Goal: Task Accomplishment & Management: Manage account settings

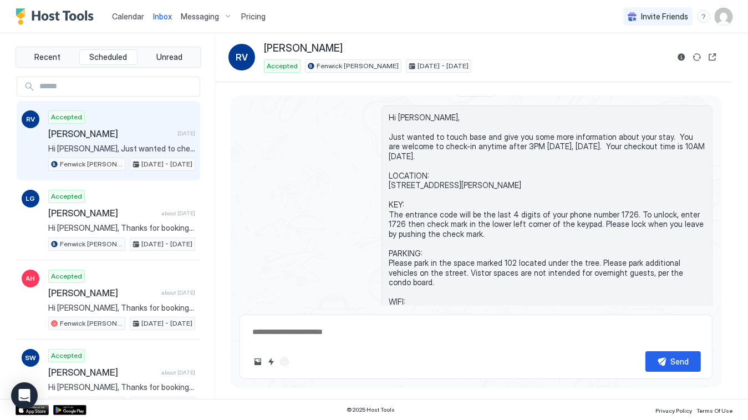
scroll to position [275, 0]
click at [196, 18] on span "Messaging" at bounding box center [200, 17] width 38 height 10
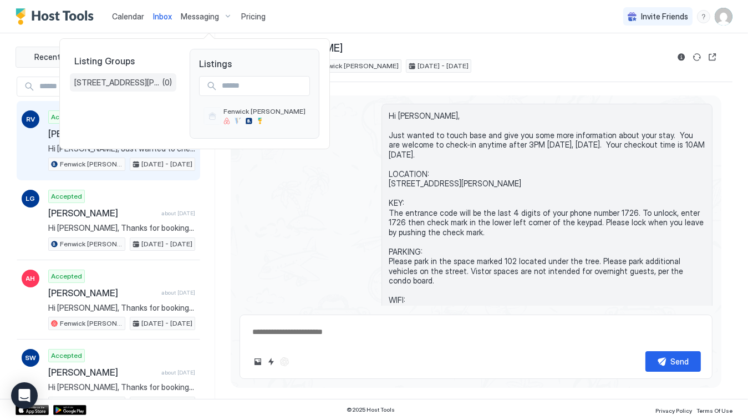
click at [132, 85] on span "[STREET_ADDRESS][PERSON_NAME]" at bounding box center [118, 83] width 88 height 10
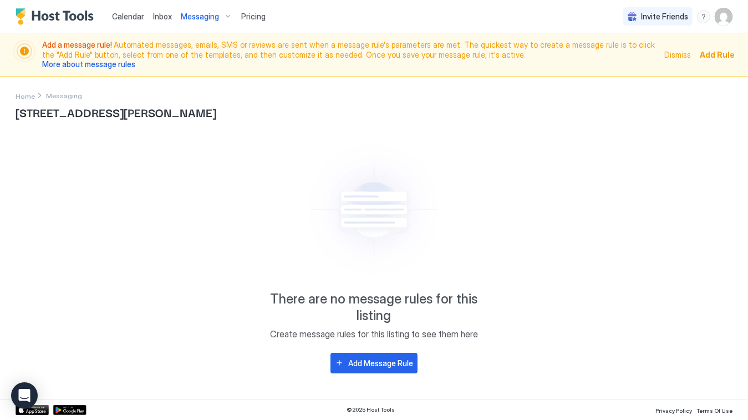
click at [126, 112] on span "[STREET_ADDRESS][PERSON_NAME]" at bounding box center [374, 112] width 717 height 17
click at [235, 13] on div "Messaging" at bounding box center [206, 16] width 60 height 19
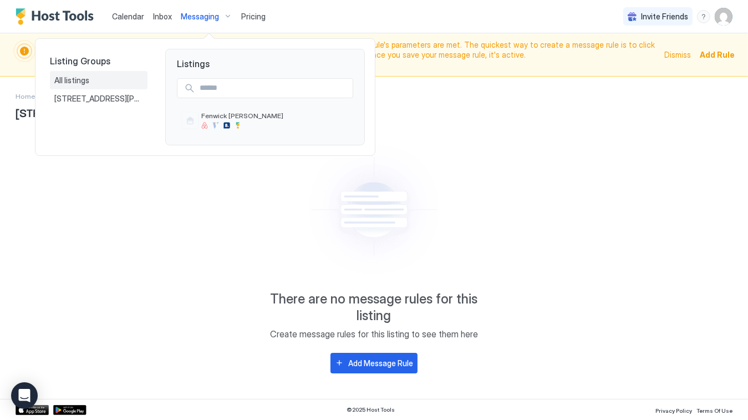
click at [66, 82] on span "All listings" at bounding box center [72, 80] width 37 height 10
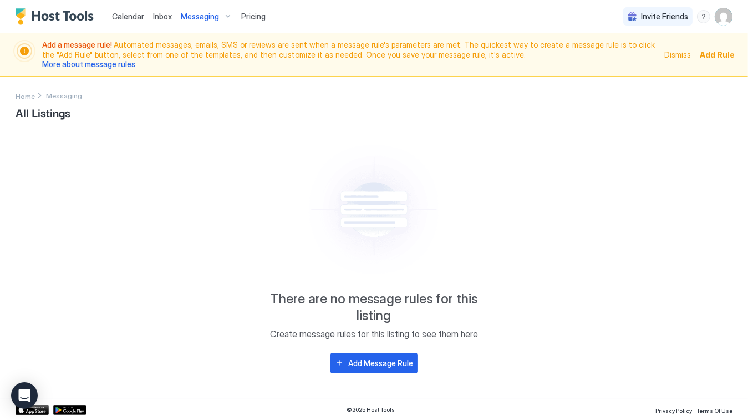
click at [164, 16] on span "Inbox" at bounding box center [162, 16] width 19 height 9
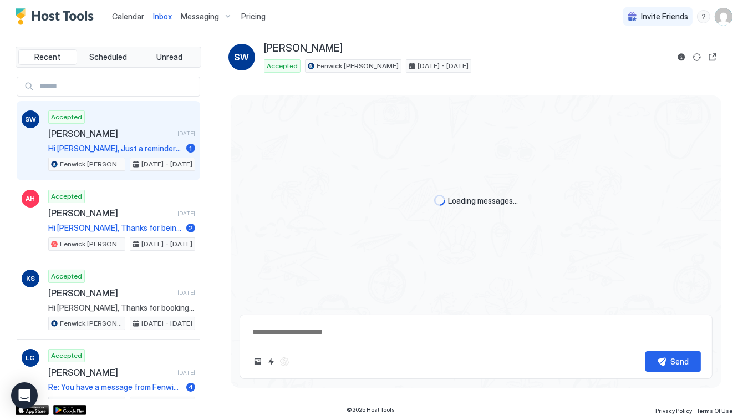
scroll to position [768, 0]
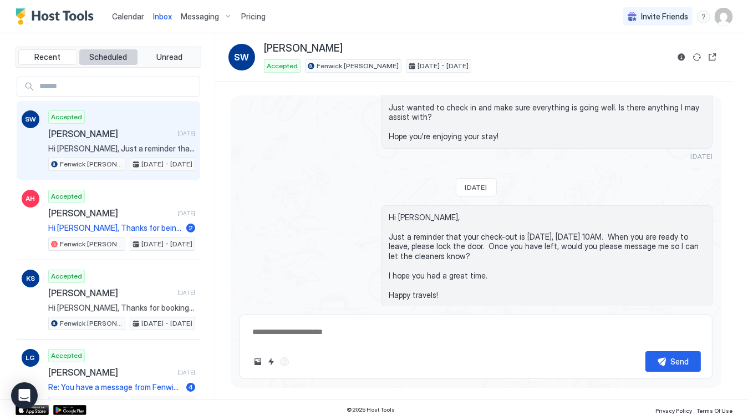
click at [109, 57] on span "Scheduled" at bounding box center [109, 57] width 38 height 10
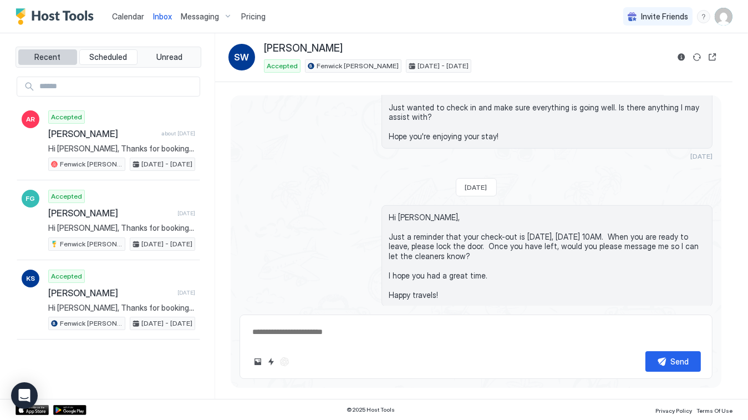
click at [54, 62] on span "Recent" at bounding box center [47, 57] width 26 height 10
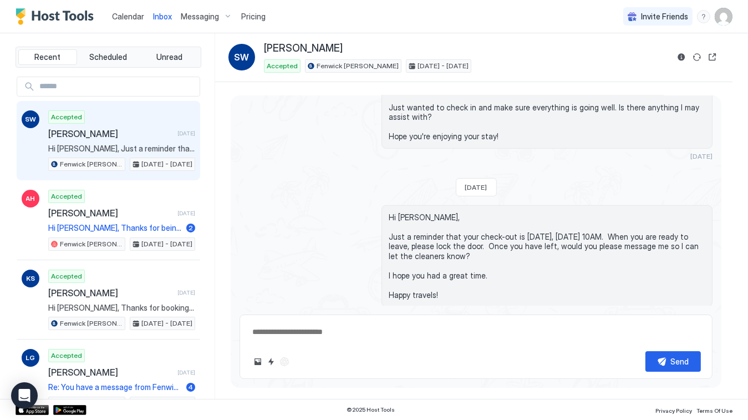
click at [726, 18] on img "User profile" at bounding box center [724, 17] width 18 height 18
type textarea "*"
click at [639, 65] on div "Settings" at bounding box center [661, 62] width 141 height 19
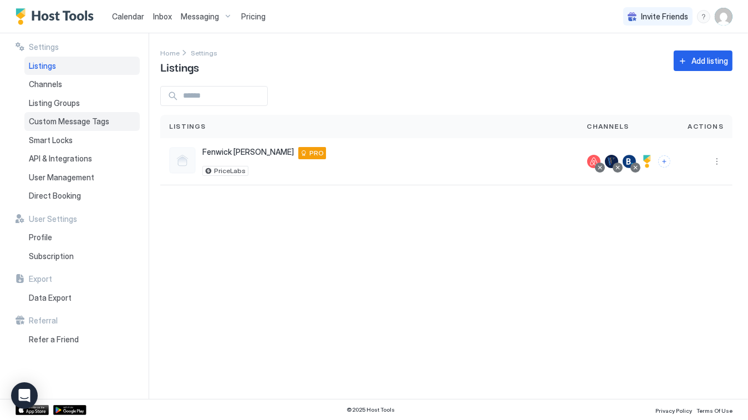
click at [76, 121] on span "Custom Message Tags" at bounding box center [69, 122] width 80 height 10
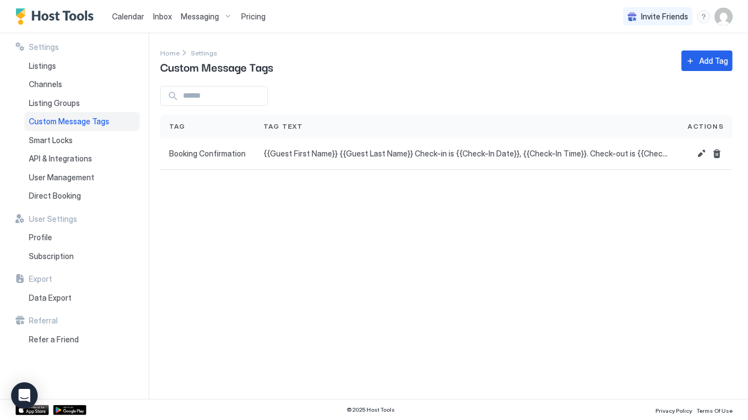
click at [207, 221] on div "Settings Home Settings Custom Message Tags Add Tag Tag Tag Text Actions Booking…" at bounding box center [454, 216] width 588 height 366
click at [699, 159] on button "Edit" at bounding box center [701, 153] width 13 height 13
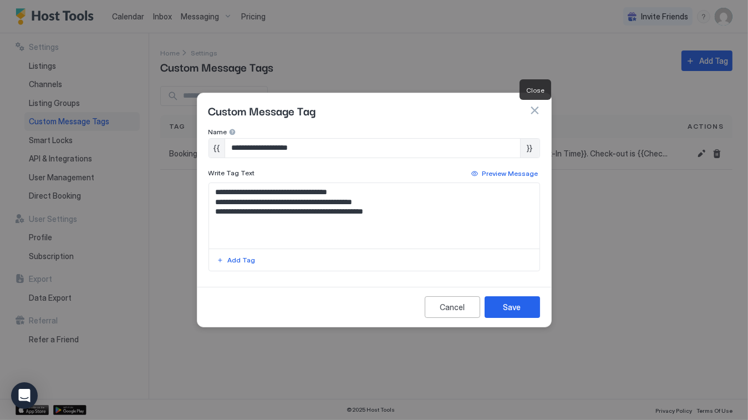
click at [538, 112] on button "button" at bounding box center [534, 110] width 11 height 11
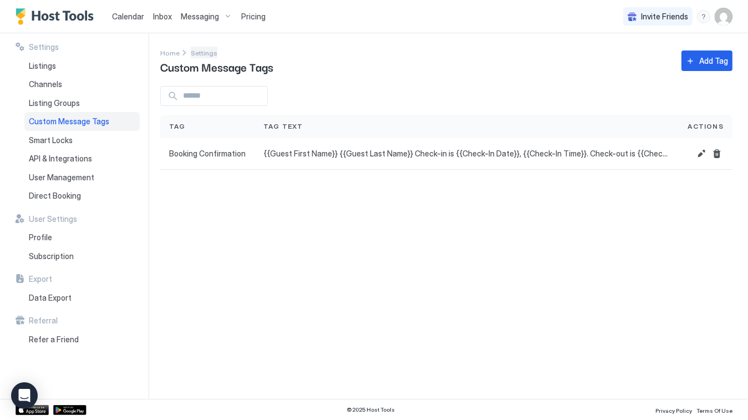
click at [196, 50] on span "Settings" at bounding box center [204, 53] width 27 height 8
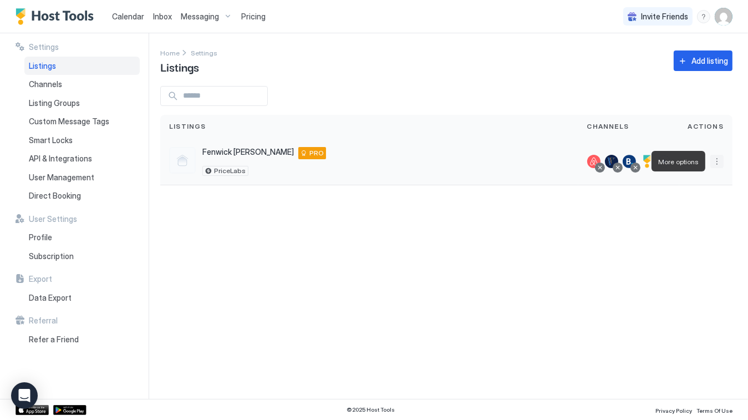
click at [718, 159] on button "More options" at bounding box center [717, 161] width 13 height 13
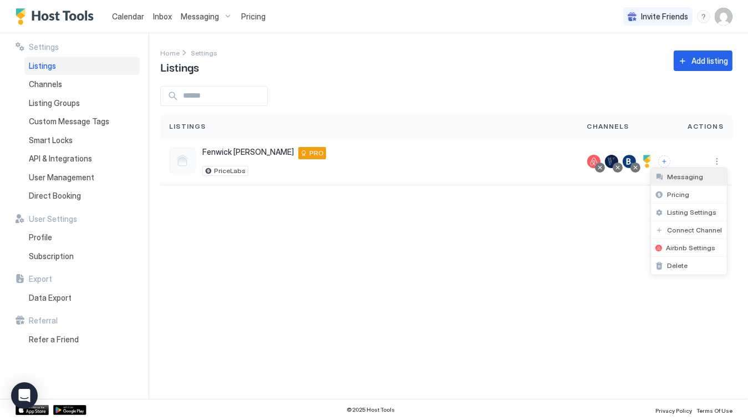
click at [681, 174] on span "Messaging" at bounding box center [686, 177] width 36 height 8
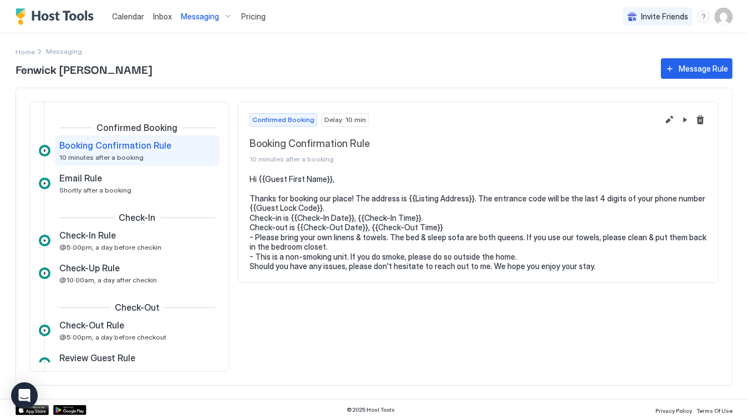
click at [471, 199] on pre "Hi {{Guest First Name}}, Thanks for booking our place! The address is {{Listing…" at bounding box center [479, 222] width 458 height 97
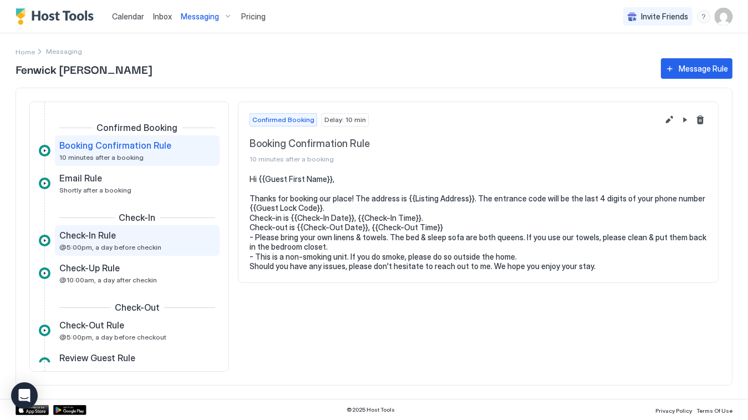
click at [118, 247] on span "@5:00pm, a day before checkin" at bounding box center [110, 247] width 102 height 8
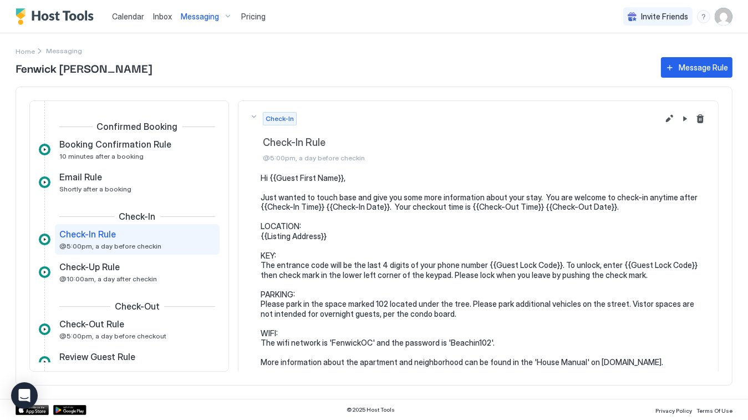
click at [353, 233] on pre "Hi {{Guest First Name}}, Just wanted to touch base and give you some more infor…" at bounding box center [484, 289] width 447 height 233
click at [326, 236] on pre "Hi {{Guest First Name}}, Just wanted to touch base and give you some more infor…" at bounding box center [484, 289] width 447 height 233
click at [325, 236] on pre "Hi {{Guest First Name}}, Just wanted to touch base and give you some more infor…" at bounding box center [484, 289] width 447 height 233
click at [318, 235] on pre "Hi {{Guest First Name}}, Just wanted to touch base and give you some more infor…" at bounding box center [484, 289] width 447 height 233
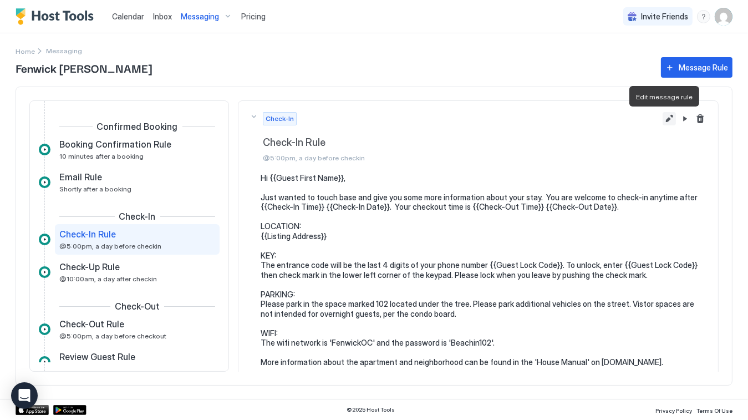
click at [663, 118] on button "Edit message rule" at bounding box center [669, 118] width 13 height 13
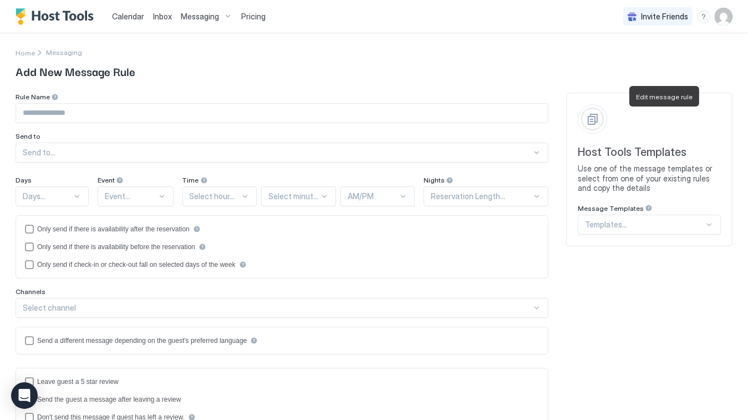
type input "**********"
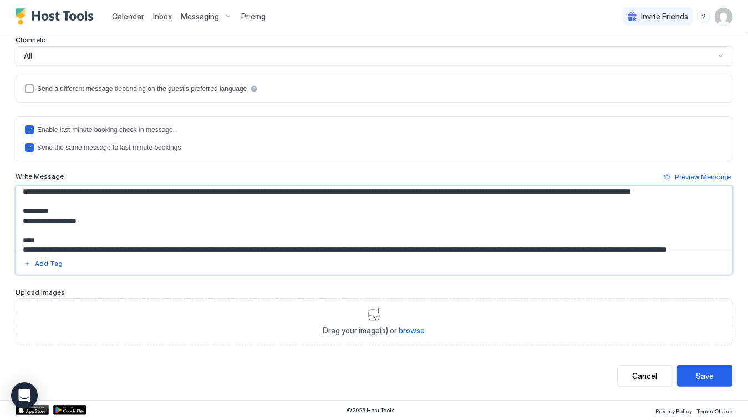
scroll to position [28, 0]
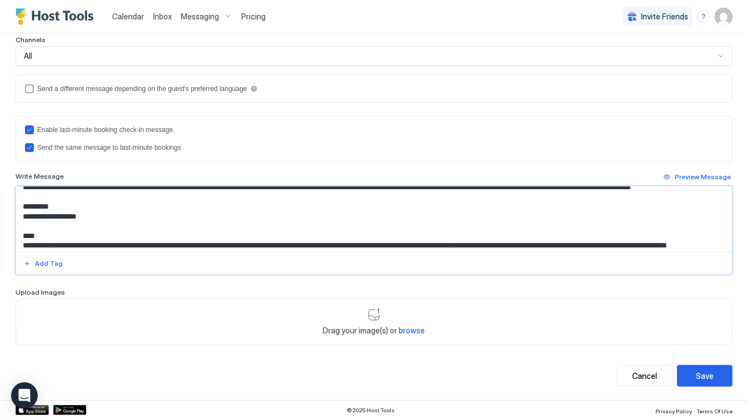
click at [237, 230] on textarea "**********" at bounding box center [370, 218] width 709 height 65
type textarea "**********"
click at [700, 373] on div "Save" at bounding box center [705, 376] width 18 height 12
